Goal: Task Accomplishment & Management: Use online tool/utility

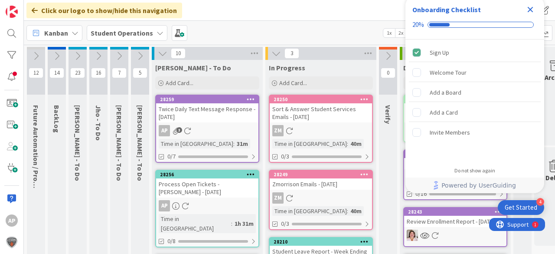
click at [530, 10] on icon "Close Checklist" at bounding box center [530, 10] width 6 height 6
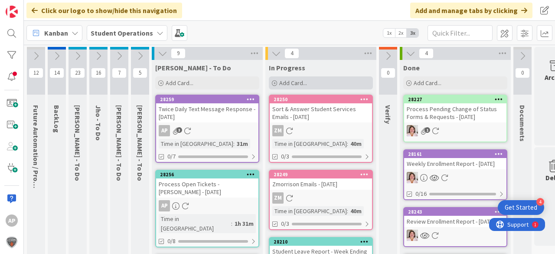
click at [326, 81] on div "Add Card..." at bounding box center [321, 82] width 104 height 13
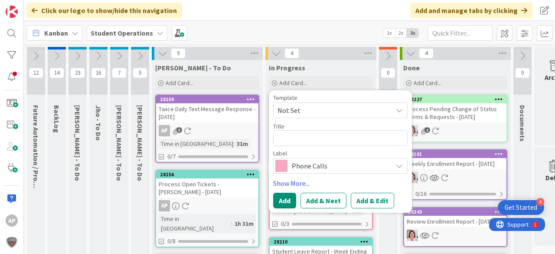
click at [325, 108] on span "Not Set" at bounding box center [331, 109] width 108 height 11
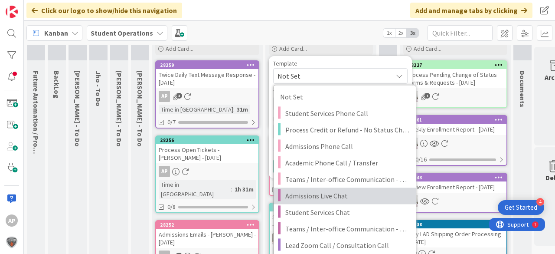
scroll to position [35, 0]
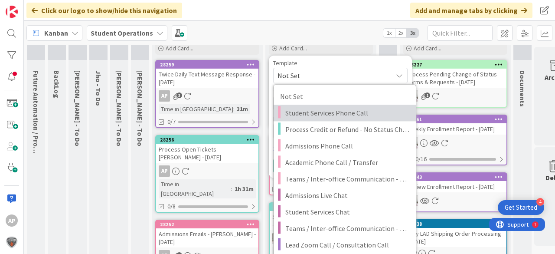
click at [345, 114] on span "Student Services Phone Call" at bounding box center [347, 112] width 124 height 11
type textarea "x"
type textarea "Student Services Phone Call"
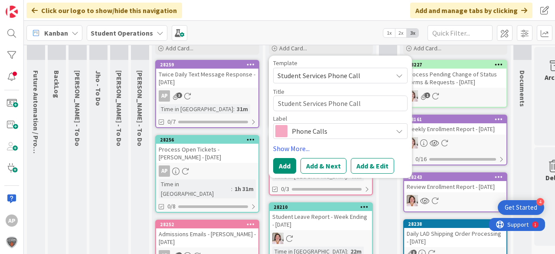
click at [382, 77] on span "Student Services Phone Call" at bounding box center [331, 75] width 108 height 11
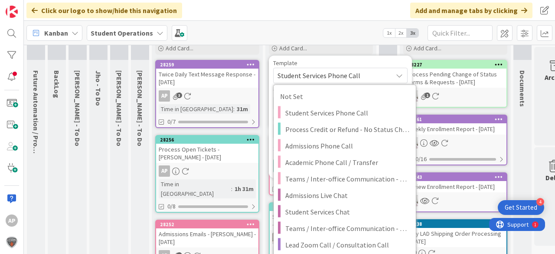
click at [382, 77] on span "Student Services Phone Call" at bounding box center [331, 75] width 108 height 11
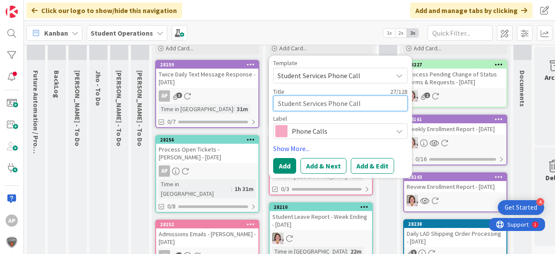
click at [373, 99] on textarea "Student Services Phone Call" at bounding box center [340, 103] width 134 height 16
type textarea "x"
type textarea "Student Services Phone Call"
type textarea "x"
type textarea "Student Services Phone Call -"
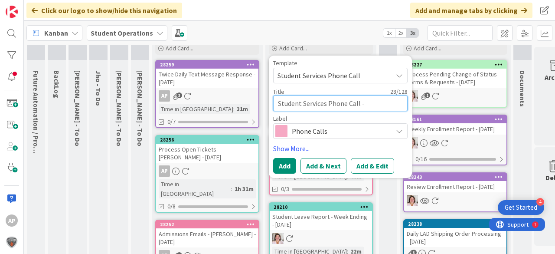
type textarea "x"
type textarea "Student Services Phone Call -"
type textarea "x"
type textarea "Student Services Phone Call - L"
type textarea "x"
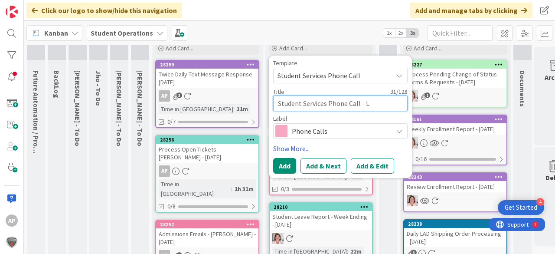
type textarea "Student Services Phone Call - Le"
type textarea "x"
type textarea "Student Services Phone Call - Lea"
type textarea "x"
type textarea "Student Services Phone Call - Lea"
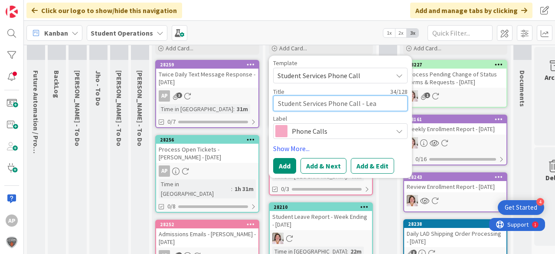
type textarea "x"
type textarea "Student Services Phone Call - Lea J"
type textarea "x"
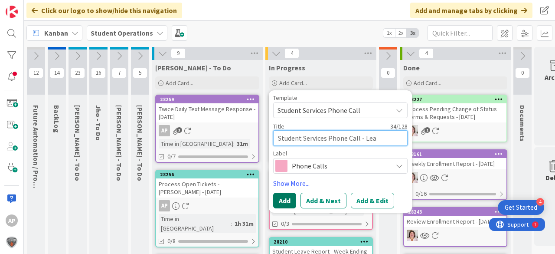
type textarea "Student Services Phone Call - Lea"
click at [289, 198] on button "Add" at bounding box center [284, 200] width 23 height 16
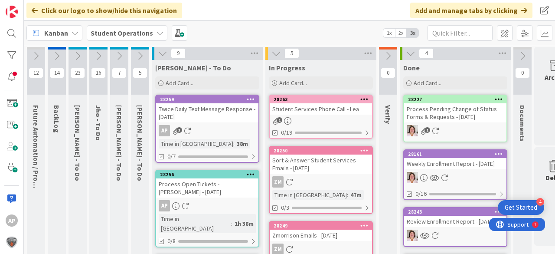
click at [322, 109] on div "Student Services Phone Call - Lea" at bounding box center [321, 108] width 102 height 11
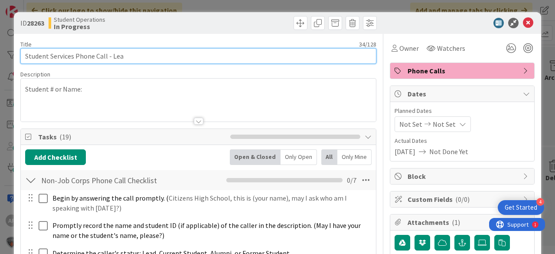
click at [172, 48] on input "Student Services Phone Call - Lea" at bounding box center [198, 56] width 356 height 16
click at [146, 55] on input "Student Services Phone Call - Lea Jakic (16 minutes)" at bounding box center [198, 56] width 356 height 16
drag, startPoint x: 138, startPoint y: 54, endPoint x: 257, endPoint y: 54, distance: 118.3
click at [257, 54] on input "Student Services Phone Call - Lea Jakic (16 minutes)" at bounding box center [198, 56] width 356 height 16
type input "Student Services Phone Call - Lea Jakic"
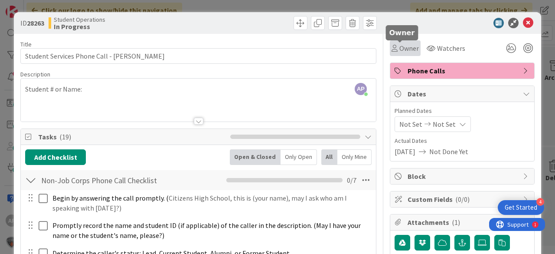
click at [402, 50] on span "Owner" at bounding box center [409, 48] width 20 height 10
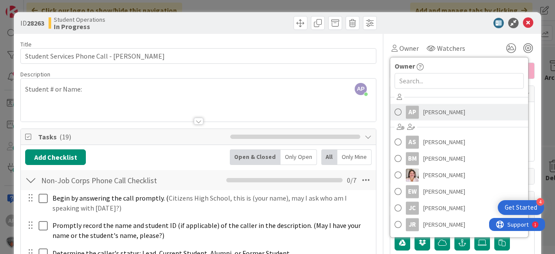
click at [427, 108] on span "Amanda Perry" at bounding box center [444, 111] width 42 height 13
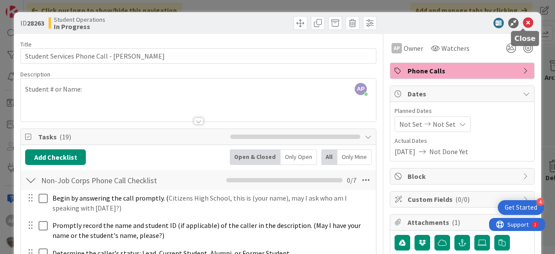
click at [523, 21] on icon at bounding box center [528, 23] width 10 height 10
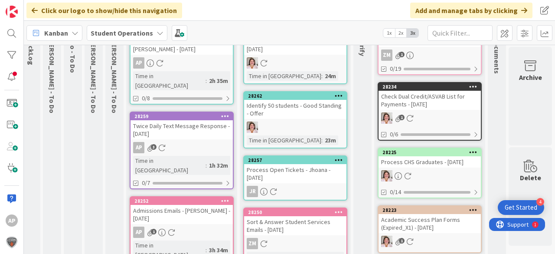
scroll to position [0, 31]
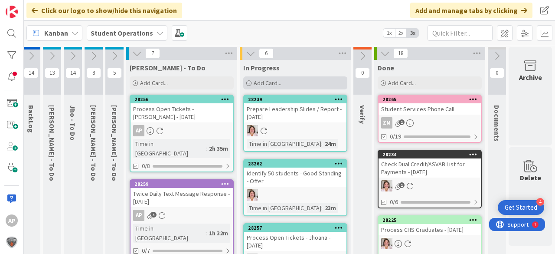
click at [286, 80] on div "Add Card..." at bounding box center [295, 82] width 104 height 13
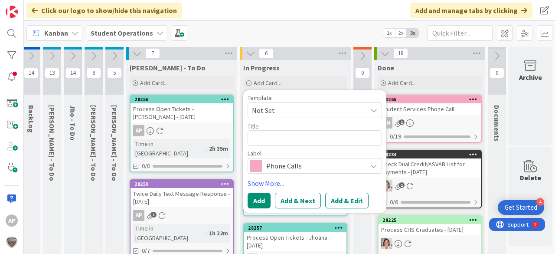
click at [295, 107] on span "Not Set" at bounding box center [306, 109] width 108 height 11
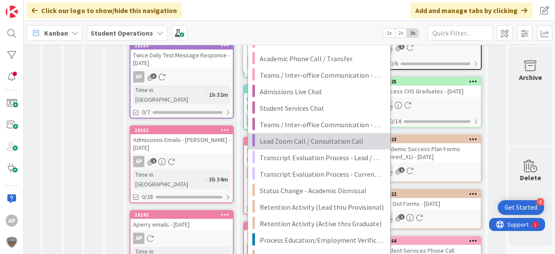
scroll to position [139, 31]
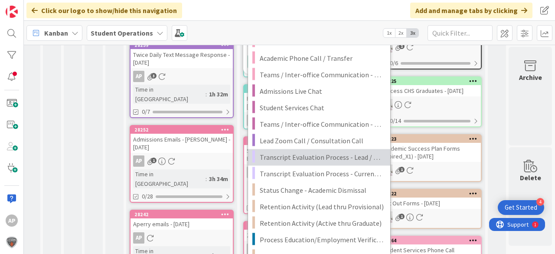
click at [346, 159] on span "Transcript Evaluation Process - Lead / New Student" at bounding box center [322, 156] width 124 height 11
type textarea "x"
type textarea "Transcript Evaluation Process - Lead / New Student"
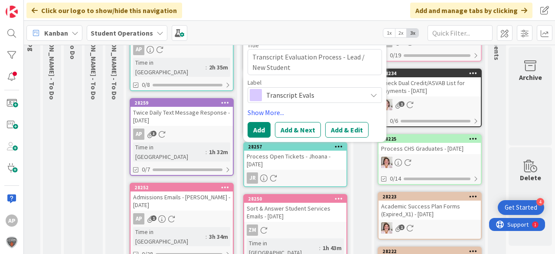
scroll to position [0, 31]
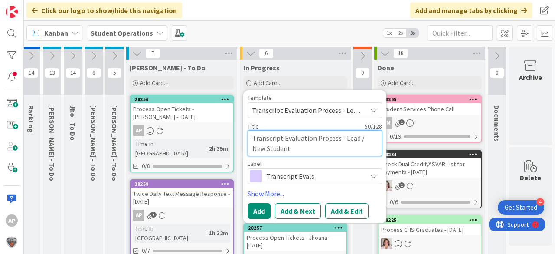
click at [316, 154] on textarea "Transcript Evaluation Process - Lead / New Student" at bounding box center [314, 143] width 134 height 26
type textarea "x"
type textarea "Transcript Evaluation Process - Lead / New Student"
type textarea "x"
type textarea "Transcript Evaluation Process - Lead / New Student -"
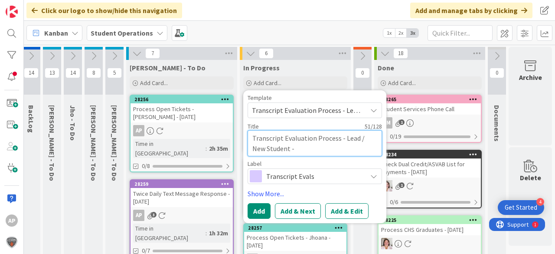
type textarea "x"
type textarea "Transcript Evaluation Process - Lead / New Student -"
type textarea "x"
type textarea "Transcript Evaluation Process - Lead / New Student - L"
type textarea "x"
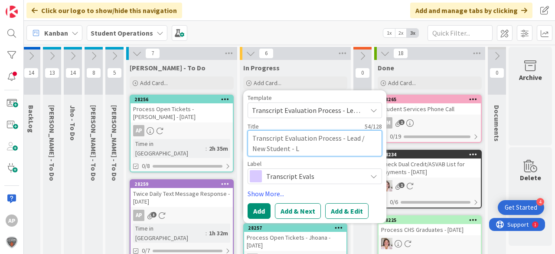
type textarea "Transcript Evaluation Process - Lead / New Student - La"
type textarea "x"
type textarea "Transcript Evaluation Process - Lead / New Student - Law"
type textarea "x"
type textarea "Transcript Evaluation Process - Lead / New Student - Lawr"
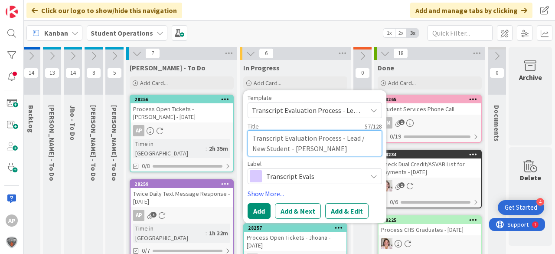
type textarea "x"
type textarea "Transcript Evaluation Process - Lead / New Student - Lawre"
type textarea "x"
type textarea "Transcript Evaluation Process - Lead / New Student - Lawren"
type textarea "x"
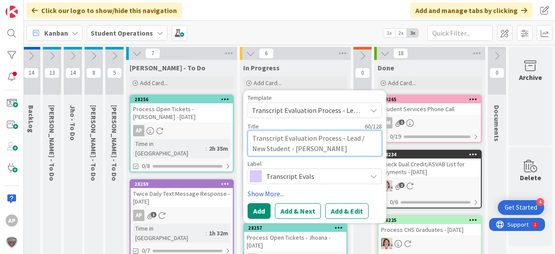
type textarea "Transcript Evaluation Process - Lead / New Student - Lawrence"
type textarea "x"
type textarea "Transcript Evaluation Process - Lead / New Student - Lawrence"
type textarea "x"
type textarea "Transcript Evaluation Process - Lead / New Student - Lawrence A"
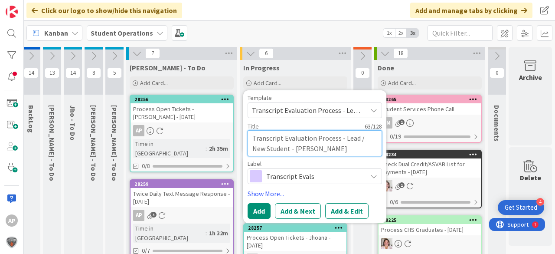
type textarea "x"
type textarea "Transcript Evaluation Process - Lead / New Student - Lawrence Am"
type textarea "x"
type textarea "Transcript Evaluation Process - Lead / New Student - Lawrence Ama"
type textarea "x"
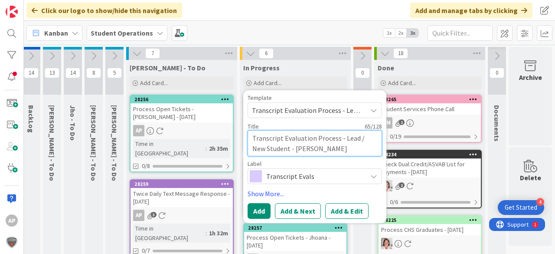
type textarea "Transcript Evaluation Process - Lead / New Student - Lawrence Amar"
type textarea "x"
type textarea "Transcript Evaluation Process - Lead / New Student - Lawrence Amari"
click at [304, 149] on textarea "Transcript Evaluation Process - Lead / New Student - Lawrence Amari" at bounding box center [314, 143] width 134 height 26
type textarea "x"
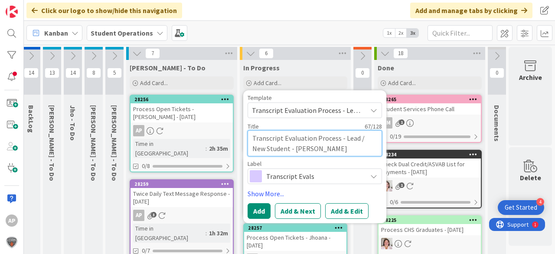
type textarea "Transcript Evaluation Process - Lead / New Student - LawrenceAmari"
type textarea "x"
type textarea "Transcript Evaluation Process - Lead / New Student - Lawrence,Amari"
type textarea "x"
type textarea "Transcript Evaluation Process - Lead / New Student - Lawrence, Amari"
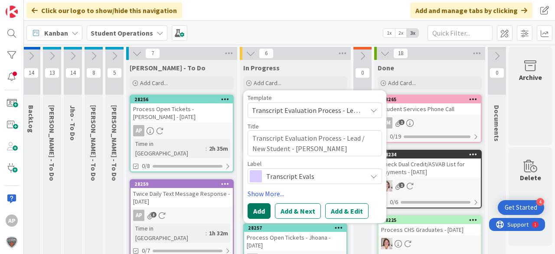
click at [248, 206] on button "Add" at bounding box center [258, 211] width 23 height 16
